Goal: Task Accomplishment & Management: Manage account settings

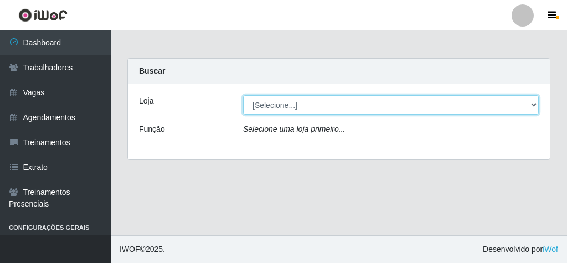
click at [467, 112] on select "[Selecione...] Rede Econômico - Malvinas Rede Econômico - Prata" at bounding box center [391, 104] width 296 height 19
select select "194"
click at [243, 95] on select "[Selecione...] Rede Econômico - Malvinas Rede Econômico - Prata" at bounding box center [391, 104] width 296 height 19
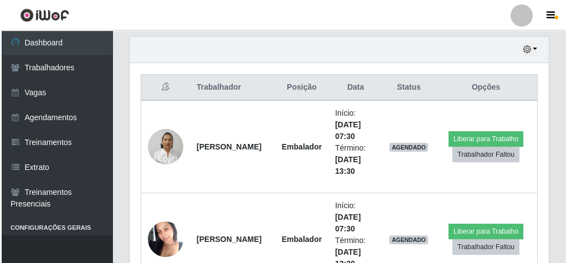
scroll to position [399, 0]
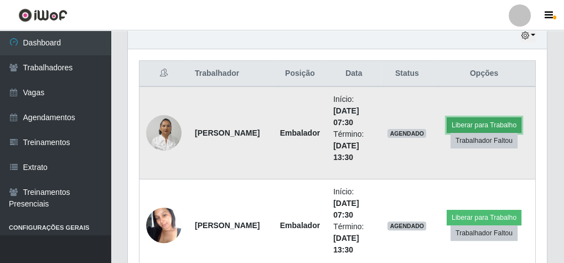
click at [476, 121] on button "Liberar para Trabalho" at bounding box center [484, 125] width 75 height 16
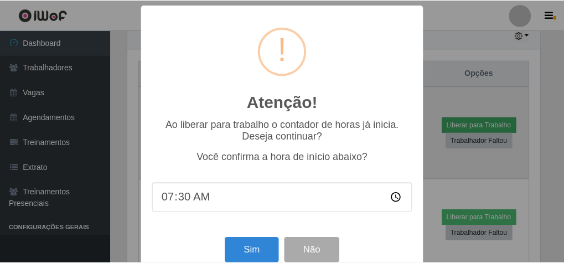
scroll to position [229, 415]
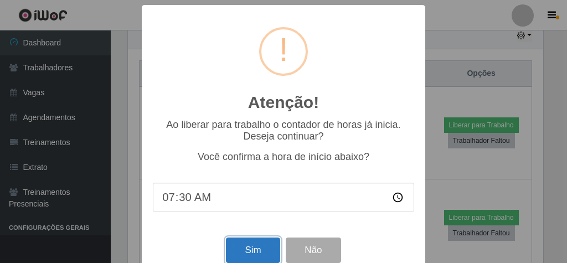
click at [266, 244] on button "Sim" at bounding box center [253, 251] width 54 height 26
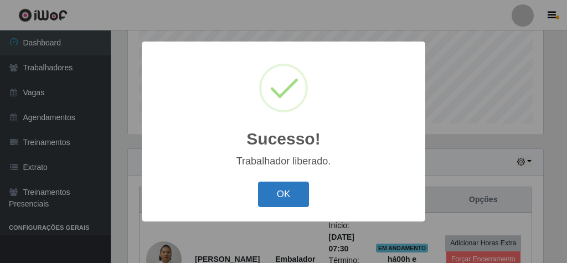
click at [291, 190] on button "OK" at bounding box center [284, 195] width 52 height 26
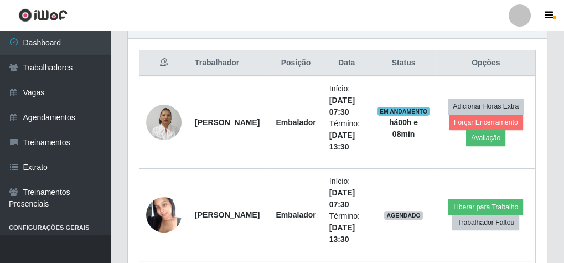
scroll to position [361, 0]
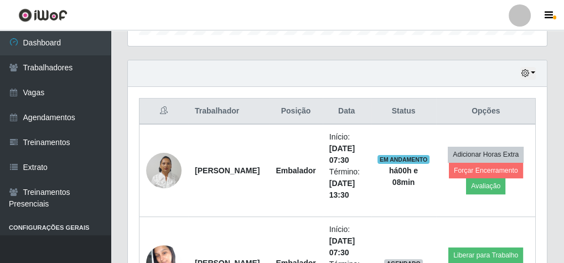
click at [536, 71] on div "Hoje 1 dia 3 dias 1 Semana Não encerrados" at bounding box center [337, 73] width 419 height 27
click at [532, 71] on button "button" at bounding box center [529, 73] width 16 height 13
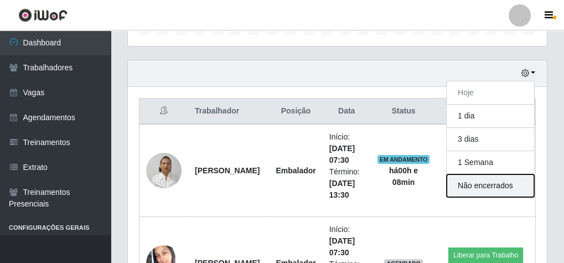
click at [497, 179] on button "Não encerrados" at bounding box center [490, 185] width 87 height 23
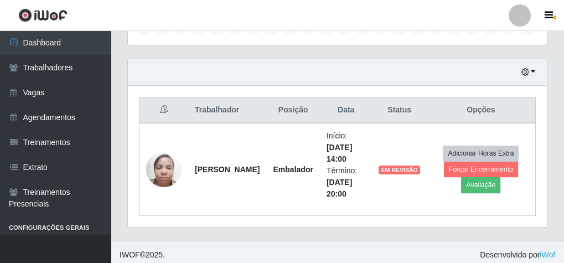
scroll to position [365, 0]
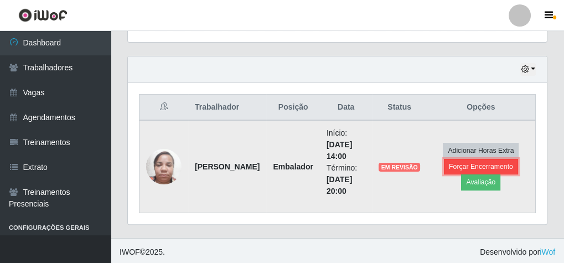
click at [467, 162] on button "Forçar Encerramento" at bounding box center [481, 167] width 74 height 16
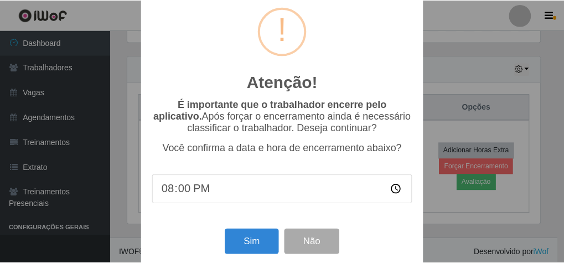
scroll to position [36, 0]
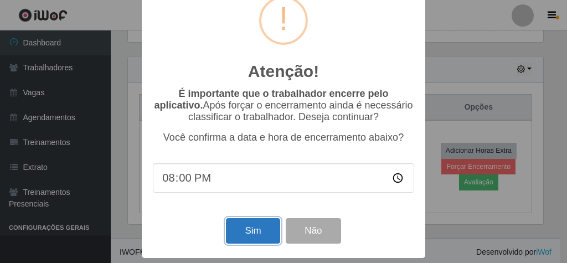
click at [260, 223] on button "Sim" at bounding box center [253, 231] width 54 height 26
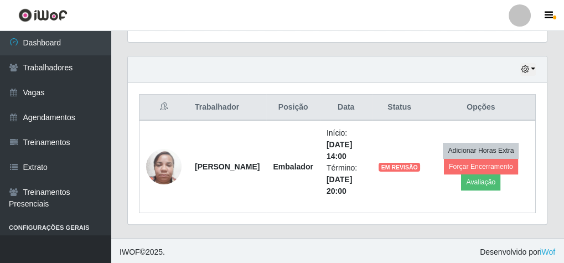
scroll to position [229, 415]
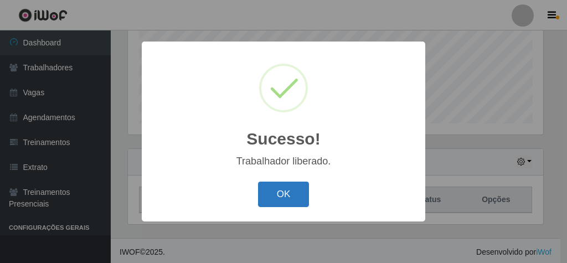
click at [286, 192] on button "OK" at bounding box center [284, 195] width 52 height 26
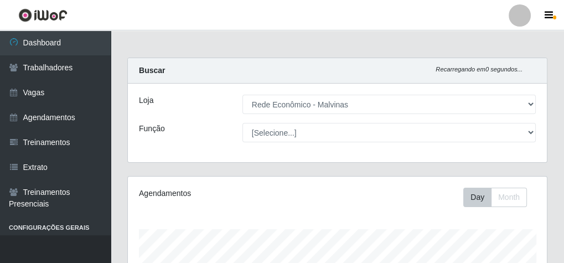
scroll to position [272, 0]
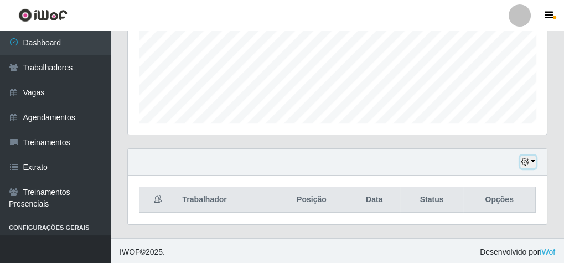
click at [531, 162] on button "button" at bounding box center [529, 162] width 16 height 13
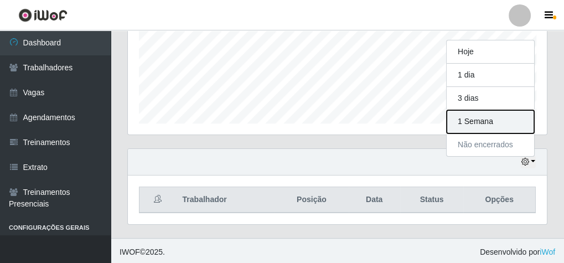
click at [504, 119] on button "1 Semana" at bounding box center [490, 121] width 87 height 23
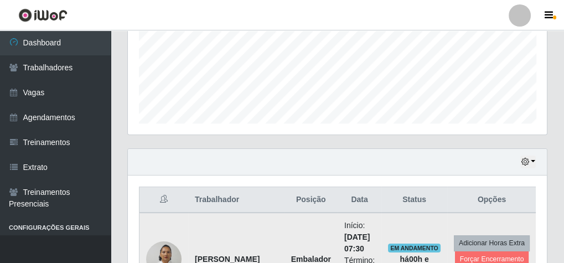
scroll to position [272, 0]
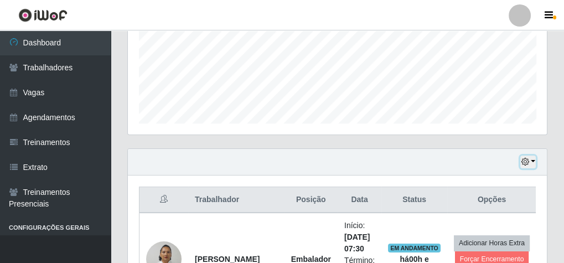
click at [532, 157] on button "button" at bounding box center [529, 162] width 16 height 13
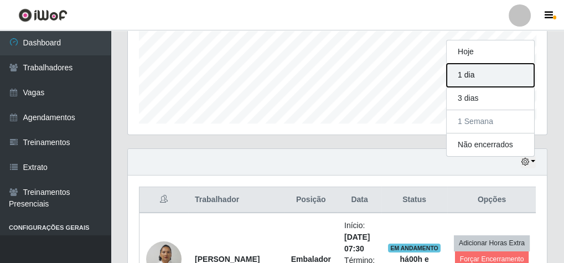
click at [494, 78] on button "1 dia" at bounding box center [490, 75] width 87 height 23
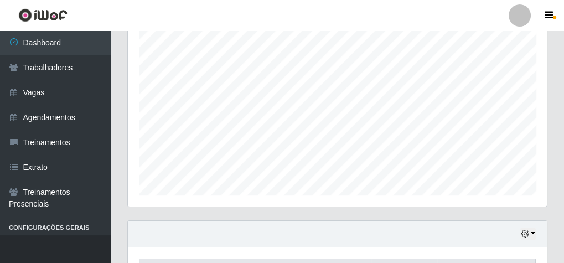
scroll to position [324, 0]
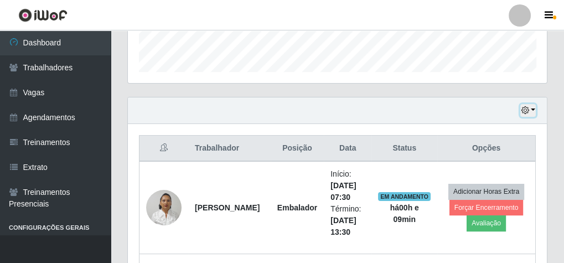
click at [533, 109] on button "button" at bounding box center [529, 110] width 16 height 13
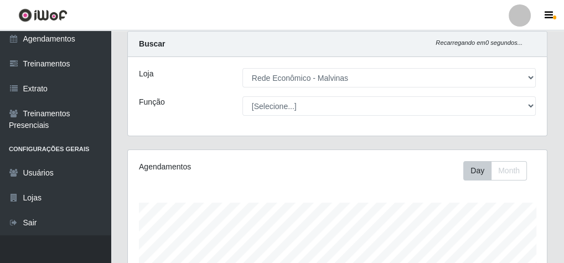
scroll to position [0, 0]
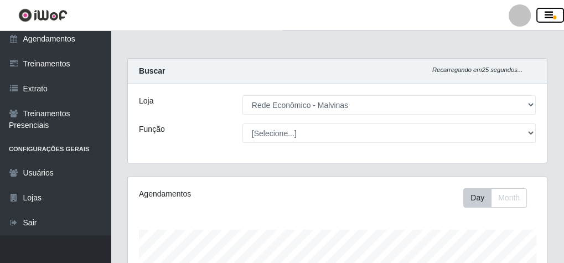
click at [549, 14] on icon "button" at bounding box center [549, 16] width 8 height 10
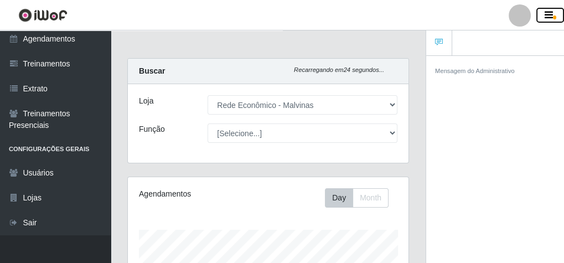
scroll to position [553535, 553483]
click at [552, 12] on icon "button" at bounding box center [549, 16] width 8 height 10
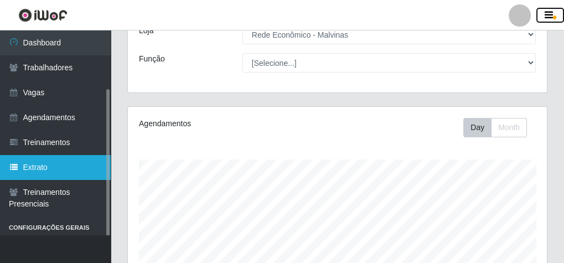
scroll to position [0, 0]
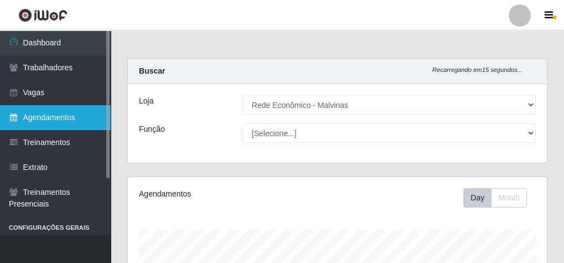
click at [75, 114] on link "Agendamentos" at bounding box center [55, 117] width 111 height 25
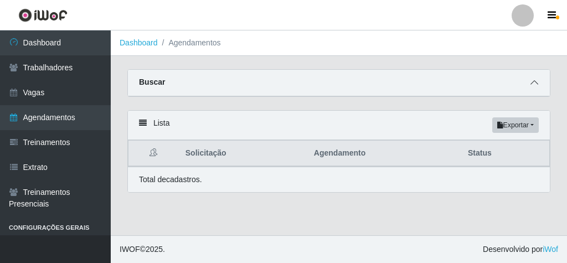
click at [532, 85] on icon at bounding box center [535, 83] width 8 height 8
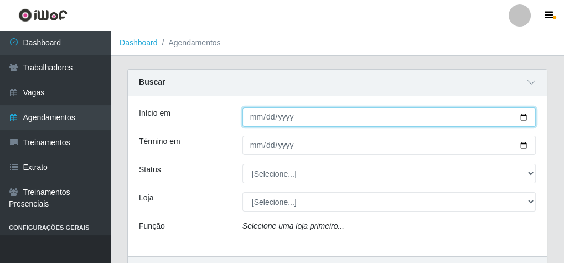
click at [260, 122] on input "Início em" at bounding box center [389, 116] width 293 height 19
type input "[DATE]"
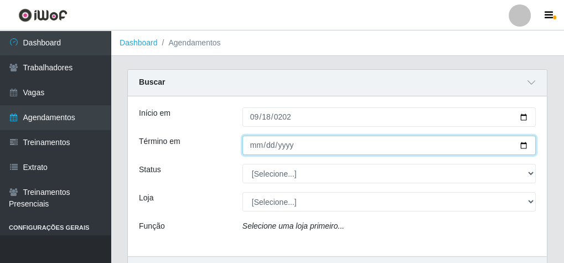
click at [258, 143] on input "Término em" at bounding box center [389, 145] width 293 height 19
type input "[DATE]"
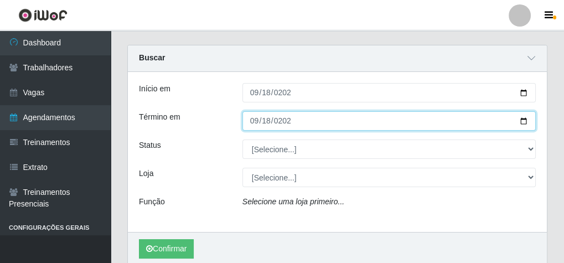
scroll to position [44, 0]
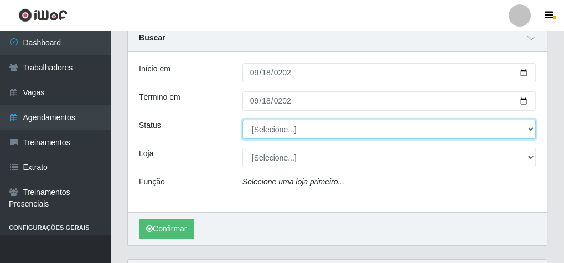
click at [275, 133] on select "[Selecione...] AGENDADO AGUARDANDO LIBERAR EM ANDAMENTO EM REVISÃO FINALIZADO C…" at bounding box center [389, 129] width 293 height 19
select select "AGENDADO"
click at [243, 120] on select "[Selecione...] AGENDADO AGUARDANDO LIBERAR EM ANDAMENTO EM REVISÃO FINALIZADO C…" at bounding box center [389, 129] width 293 height 19
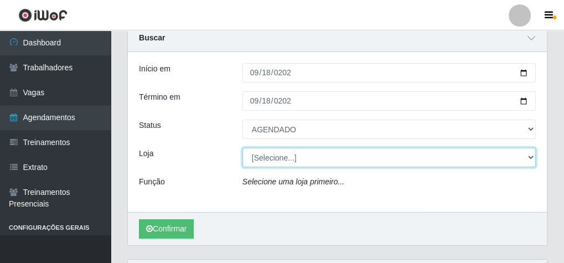
click at [264, 158] on select "[Selecione...] Rede Econômico - Malvinas Rede Econômico - Prata" at bounding box center [389, 157] width 293 height 19
select select "194"
click at [243, 148] on select "[Selecione...] Rede Econômico - Malvinas Rede Econômico - Prata" at bounding box center [389, 157] width 293 height 19
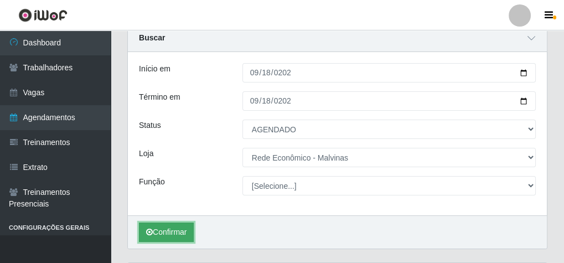
click at [177, 233] on button "Confirmar" at bounding box center [166, 232] width 55 height 19
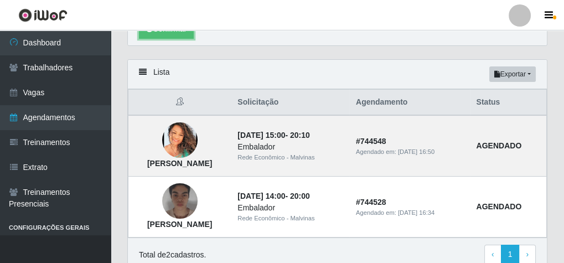
scroll to position [306, 0]
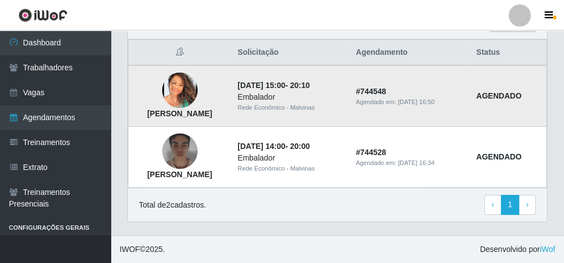
click at [198, 84] on img at bounding box center [179, 90] width 35 height 35
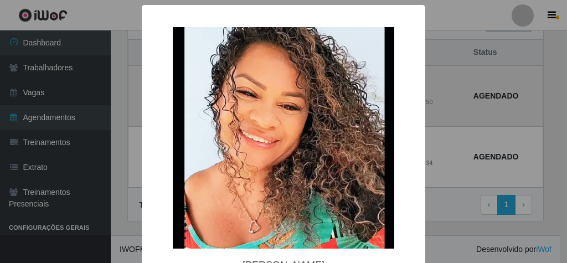
click at [205, 84] on img at bounding box center [284, 138] width 222 height 222
click at [497, 91] on div "× [PERSON_NAME] OK Cancel" at bounding box center [283, 131] width 567 height 263
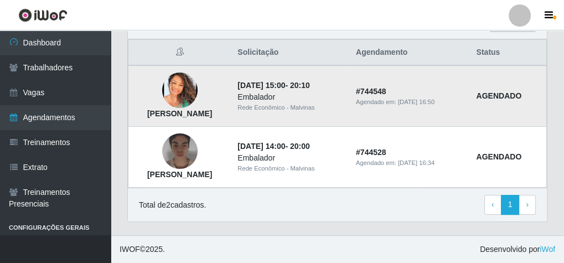
click at [503, 91] on strong "AGENDADO" at bounding box center [499, 95] width 45 height 9
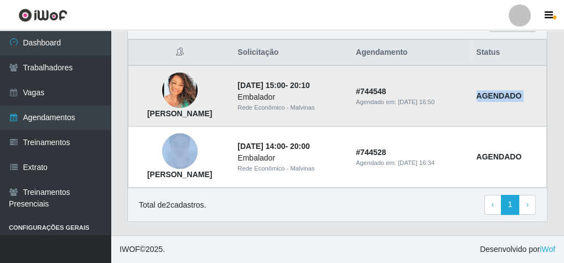
click at [503, 91] on strong "AGENDADO" at bounding box center [499, 95] width 45 height 9
click at [516, 91] on strong "AGENDADO" at bounding box center [499, 95] width 45 height 9
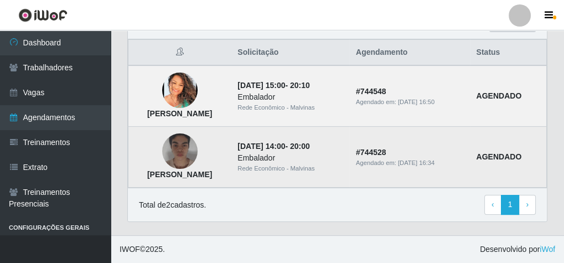
click at [503, 147] on td "AGENDADO" at bounding box center [508, 157] width 77 height 61
click at [504, 152] on strong "AGENDADO" at bounding box center [499, 156] width 45 height 9
click at [517, 157] on td "AGENDADO" at bounding box center [508, 157] width 77 height 61
click at [519, 153] on strong "AGENDADO" at bounding box center [499, 156] width 45 height 9
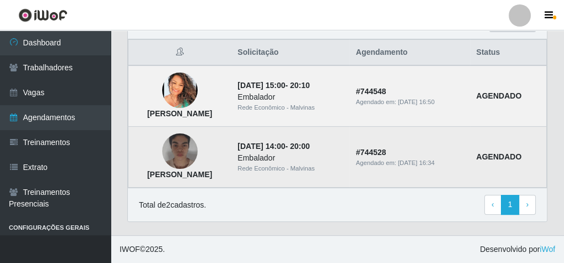
click at [520, 152] on strong "AGENDADO" at bounding box center [499, 156] width 45 height 9
click at [198, 141] on img at bounding box center [179, 151] width 35 height 44
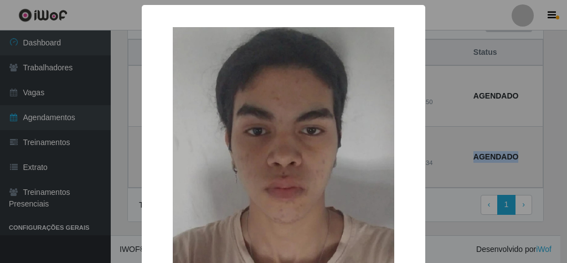
click at [213, 141] on img at bounding box center [284, 165] width 222 height 277
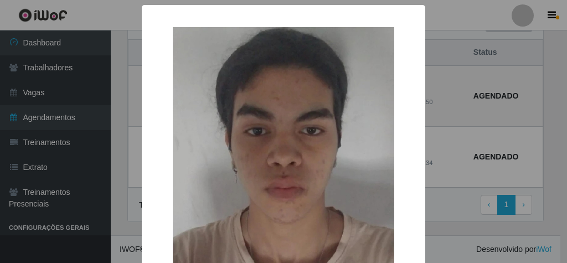
click at [478, 95] on div "× [PERSON_NAME] OK Cancel" at bounding box center [283, 131] width 567 height 263
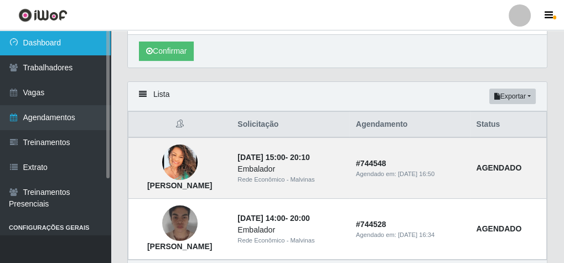
scroll to position [173, 0]
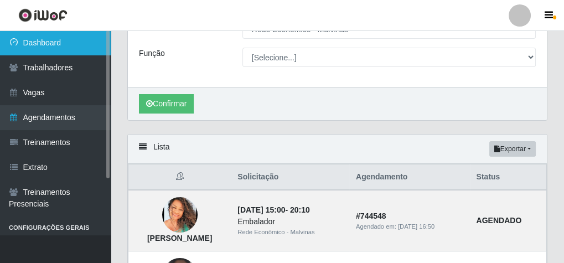
click at [79, 43] on link "Dashboard" at bounding box center [55, 42] width 111 height 25
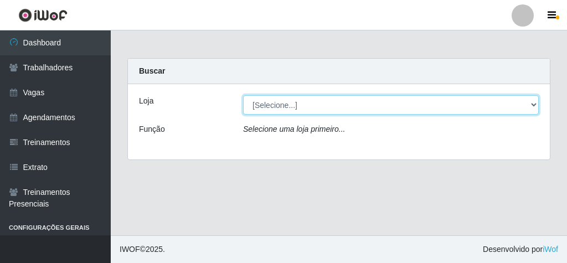
click at [310, 102] on select "[Selecione...] Rede Econômico - Malvinas Rede Econômico - Prata" at bounding box center [391, 104] width 296 height 19
select select "194"
click at [243, 95] on select "[Selecione...] Rede Econômico - Malvinas Rede Econômico - Prata" at bounding box center [391, 104] width 296 height 19
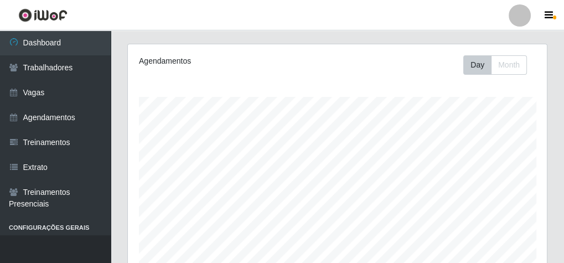
scroll to position [44, 0]
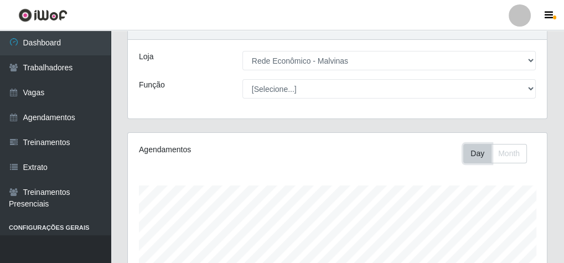
click at [475, 151] on button "Day" at bounding box center [478, 153] width 28 height 19
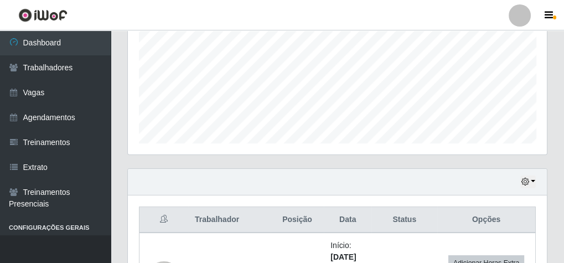
scroll to position [133, 0]
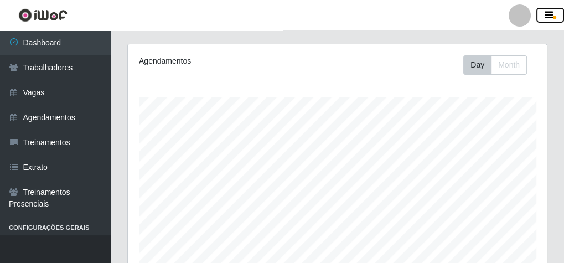
click at [554, 16] on span "button" at bounding box center [554, 18] width 3 height 4
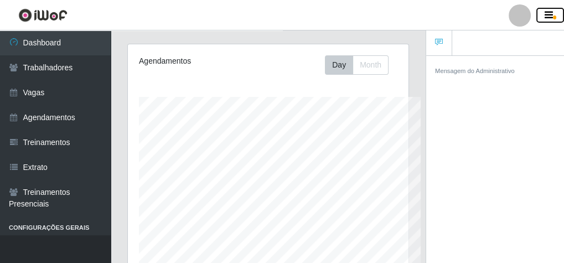
scroll to position [553535, 553483]
click at [554, 16] on span "button" at bounding box center [554, 18] width 3 height 4
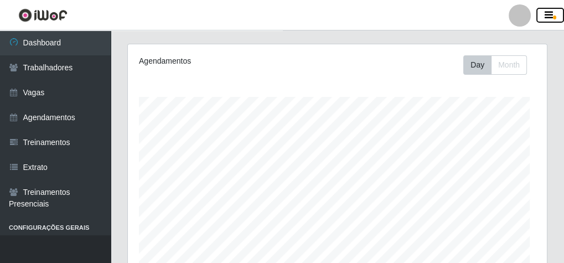
scroll to position [229, 419]
click at [521, 19] on div at bounding box center [520, 15] width 22 height 22
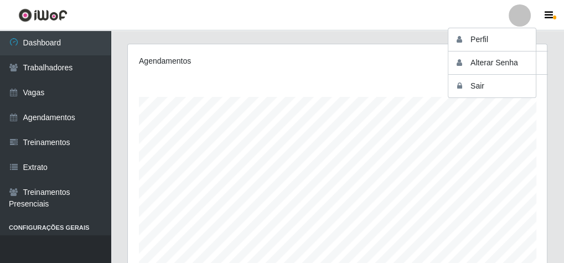
click at [521, 19] on div at bounding box center [520, 15] width 22 height 22
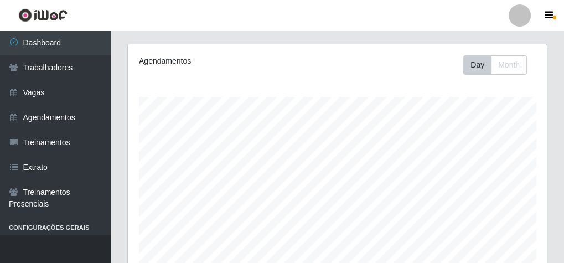
drag, startPoint x: 566, startPoint y: 0, endPoint x: 348, endPoint y: 25, distance: 219.1
click at [348, 25] on header "Perfil Alterar Senha Sair" at bounding box center [282, 15] width 564 height 30
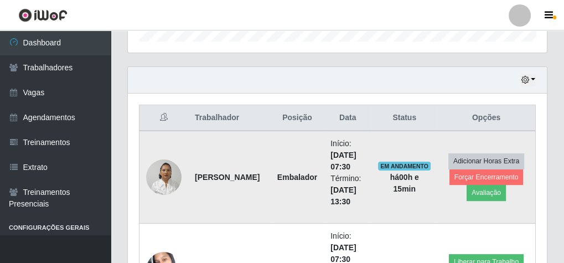
scroll to position [354, 0]
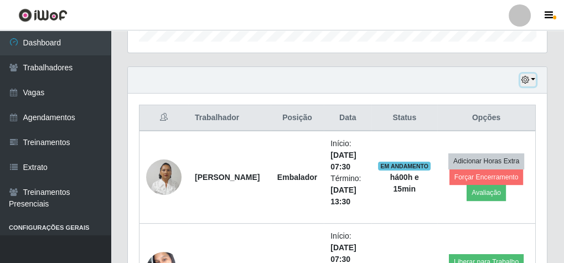
click at [526, 82] on icon "button" at bounding box center [525, 80] width 8 height 8
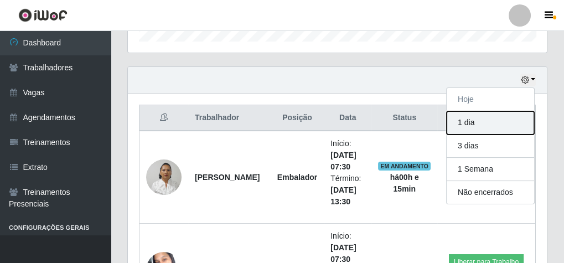
click at [475, 124] on button "1 dia" at bounding box center [490, 122] width 87 height 23
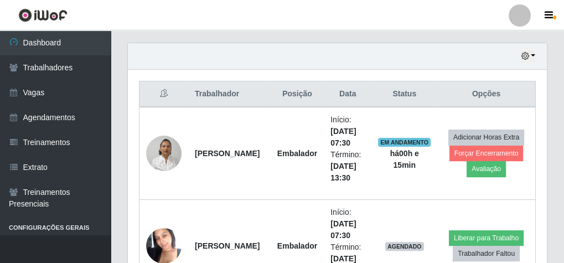
scroll to position [324, 0]
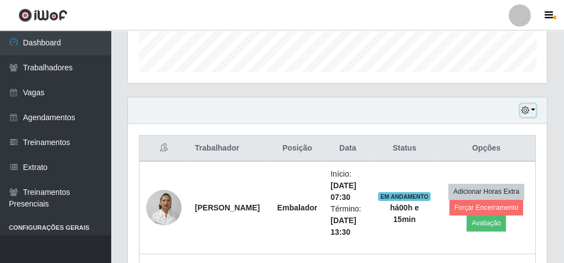
click at [534, 112] on button "button" at bounding box center [529, 110] width 16 height 13
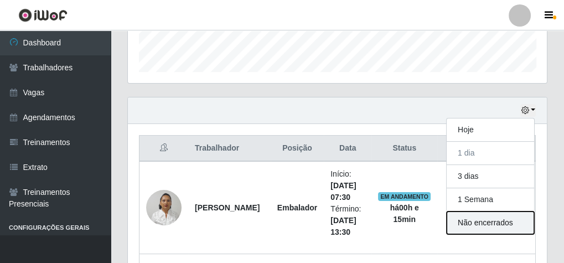
click at [485, 219] on button "Não encerrados" at bounding box center [490, 223] width 87 height 23
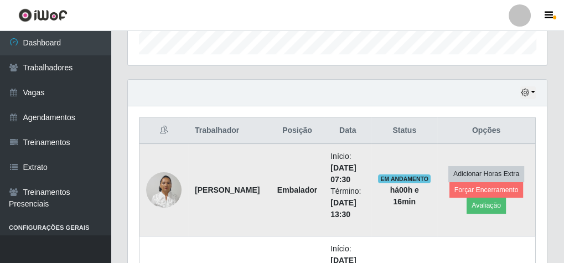
scroll to position [368, 0]
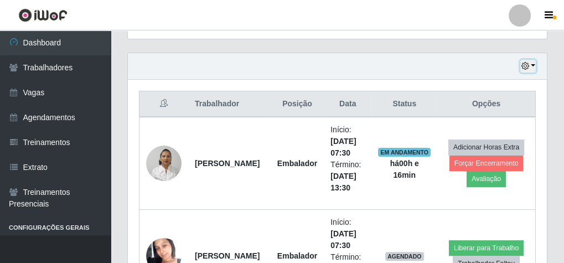
click at [533, 61] on button "button" at bounding box center [529, 66] width 16 height 13
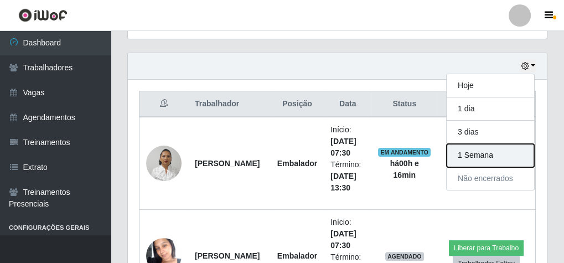
click at [493, 151] on button "1 Semana" at bounding box center [490, 155] width 87 height 23
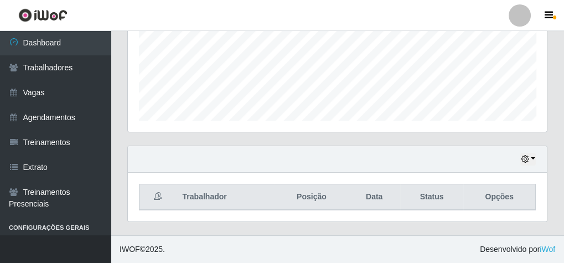
scroll to position [272, 0]
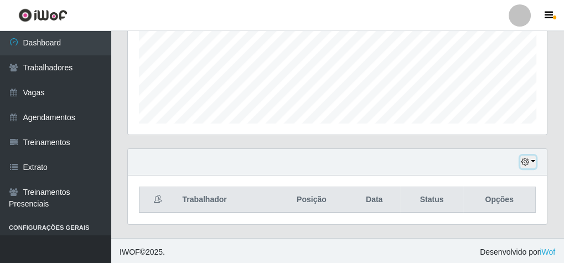
click at [534, 156] on button "button" at bounding box center [529, 162] width 16 height 13
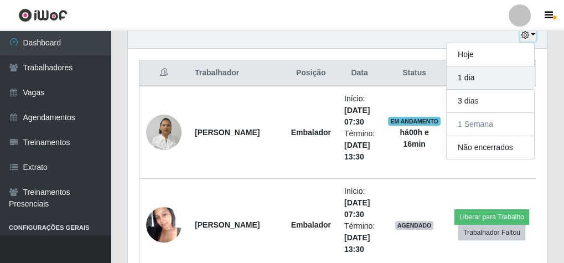
scroll to position [361, 0]
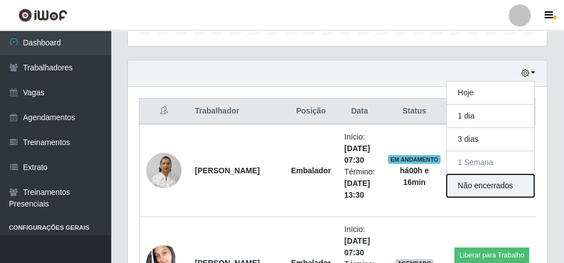
click at [502, 177] on button "Não encerrados" at bounding box center [490, 185] width 87 height 23
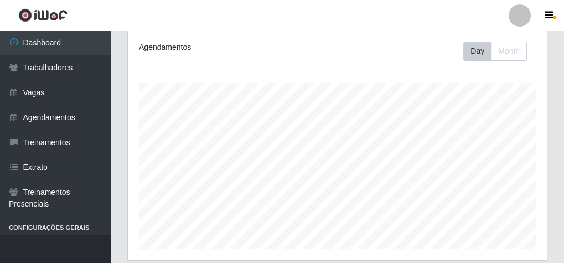
scroll to position [14, 0]
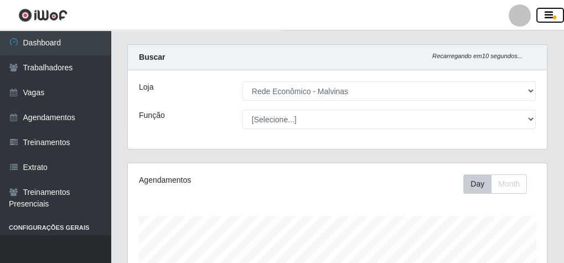
click at [553, 19] on span "button" at bounding box center [554, 18] width 3 height 4
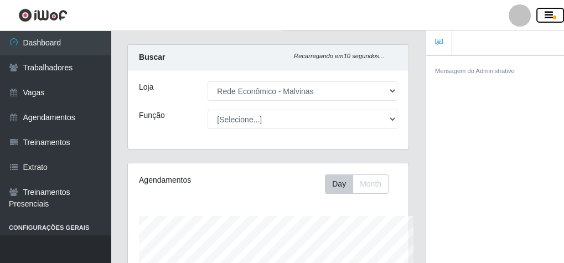
scroll to position [553535, 553483]
click at [456, 45] on ul at bounding box center [495, 42] width 138 height 25
click at [456, 76] on div "Mensagem do Administrativo" at bounding box center [495, 70] width 138 height 29
click at [455, 69] on small "Mensagem do Administrativo" at bounding box center [475, 71] width 80 height 7
click at [437, 46] on icon at bounding box center [439, 42] width 8 height 8
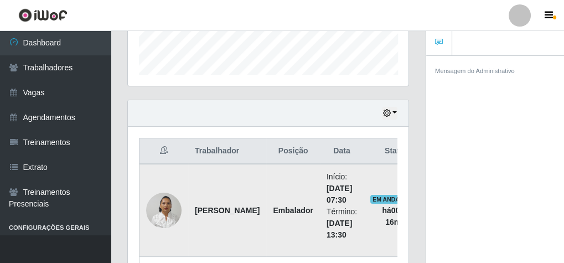
scroll to position [413, 0]
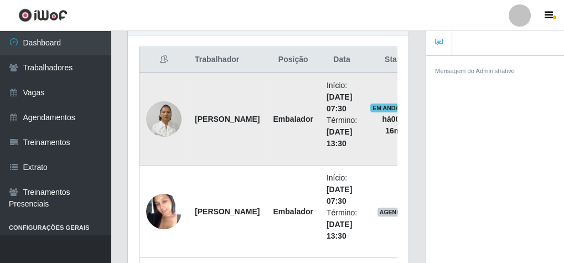
click at [382, 89] on td "EM ANDAMENTO há 00 h e 16 min" at bounding box center [397, 119] width 66 height 93
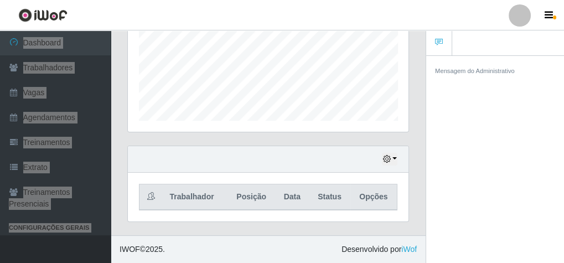
scroll to position [272, 0]
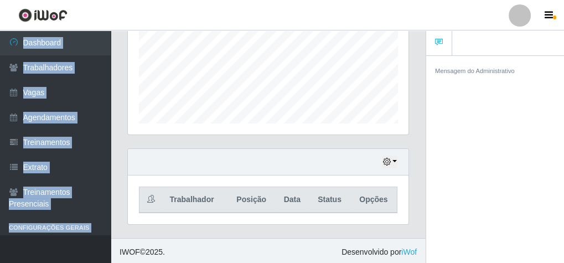
click at [117, 87] on div "Carregando... Buscar Recarregando em 27 segundos... Loja [Selecione...] Rede Ec…" at bounding box center [268, 12] width 315 height 452
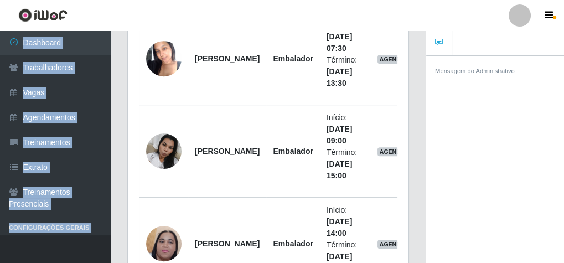
scroll to position [590, 0]
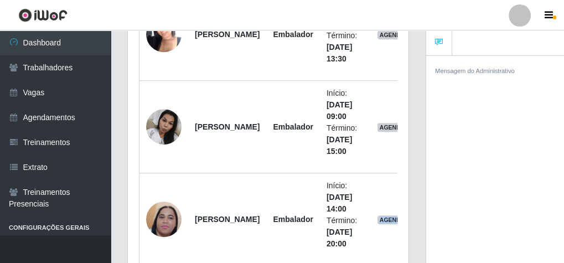
drag, startPoint x: 402, startPoint y: 204, endPoint x: 430, endPoint y: 191, distance: 30.5
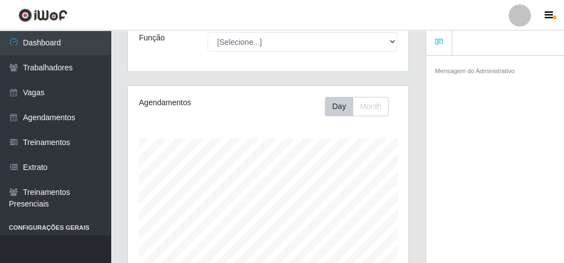
scroll to position [0, 0]
